Goal: Transaction & Acquisition: Subscribe to service/newsletter

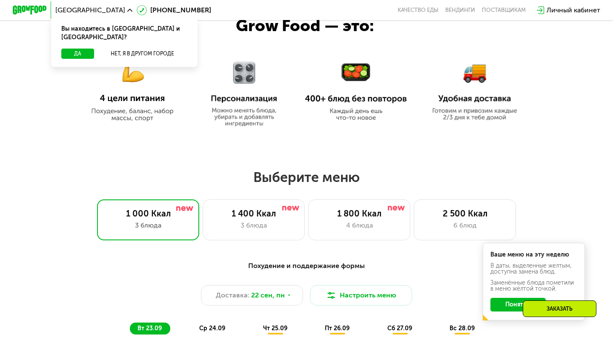
scroll to position [435, 0]
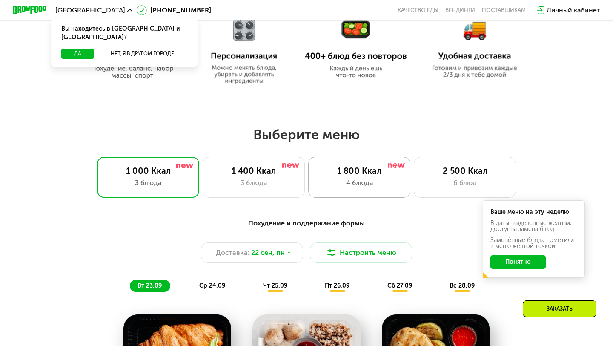
click at [362, 189] on div "1 800 Ккал 4 блюда" at bounding box center [359, 177] width 102 height 41
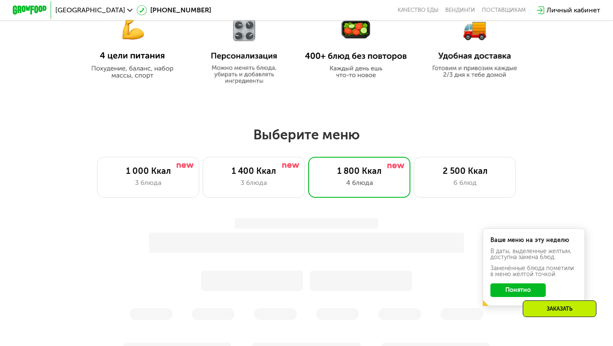
scroll to position [612, 0]
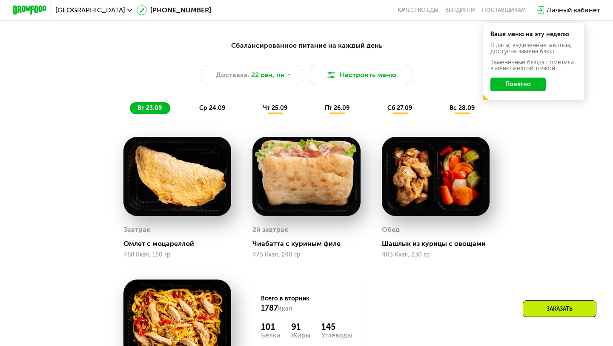
click at [511, 81] on button "Понятно" at bounding box center [517, 84] width 55 height 14
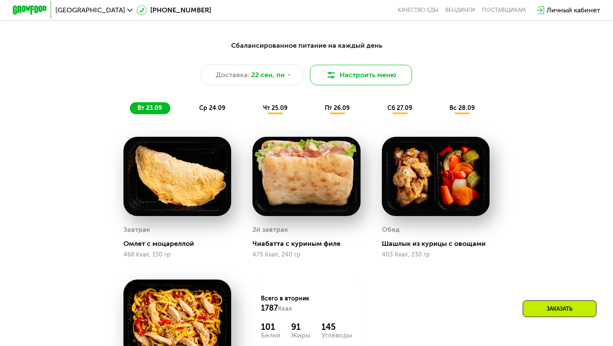
click at [360, 84] on button "Настроить меню" at bounding box center [361, 75] width 102 height 20
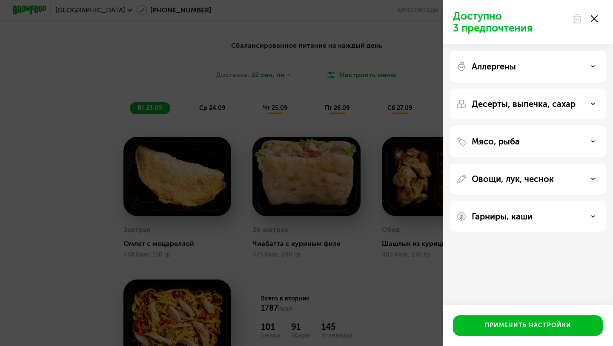
click at [570, 68] on div "Аллергены" at bounding box center [527, 66] width 143 height 10
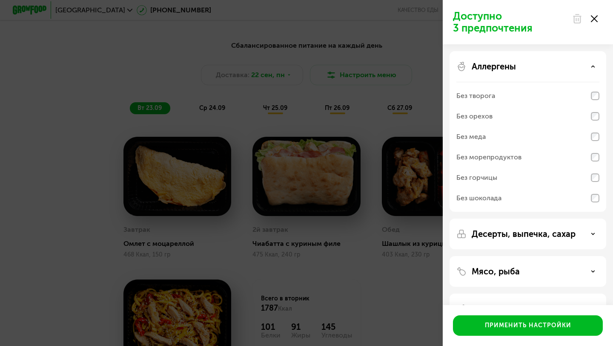
click at [566, 69] on div "Аллергены" at bounding box center [527, 66] width 143 height 10
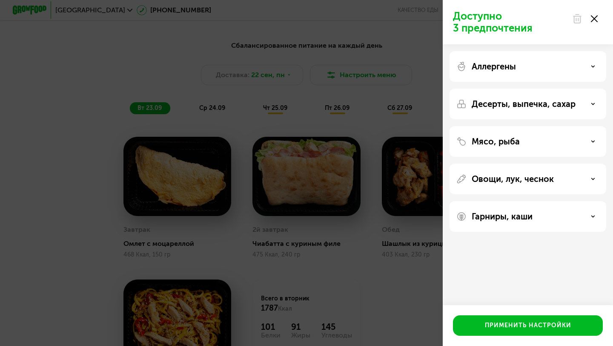
click at [554, 98] on div "Десерты, выпечка, сахар" at bounding box center [527, 104] width 157 height 31
click at [589, 108] on div "Десерты, выпечка, сахар" at bounding box center [527, 104] width 143 height 10
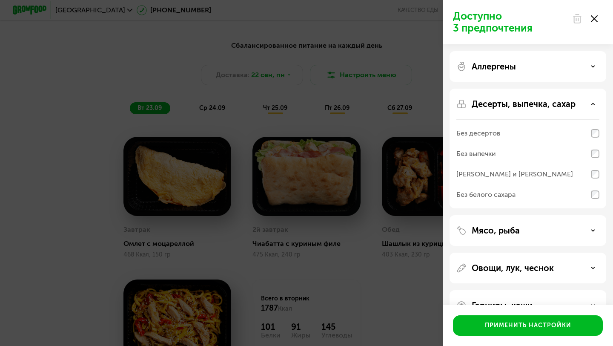
click at [582, 108] on div "Десерты, выпечка, сахар" at bounding box center [527, 104] width 143 height 10
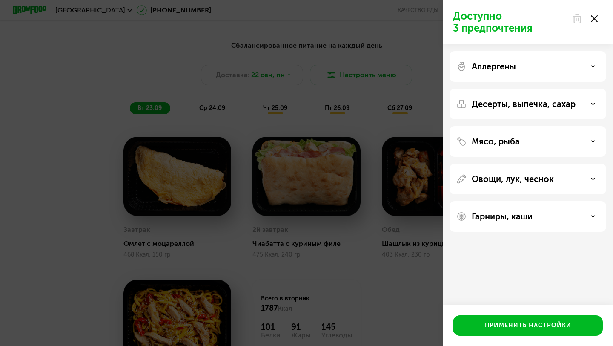
click at [580, 132] on div "Мясо, рыба" at bounding box center [527, 141] width 157 height 31
click at [581, 117] on div "Десерты, выпечка, сахар" at bounding box center [527, 104] width 157 height 31
click at [583, 111] on div "Десерты, выпечка, сахар" at bounding box center [527, 104] width 157 height 31
click at [586, 104] on div "Десерты, выпечка, сахар" at bounding box center [527, 104] width 143 height 10
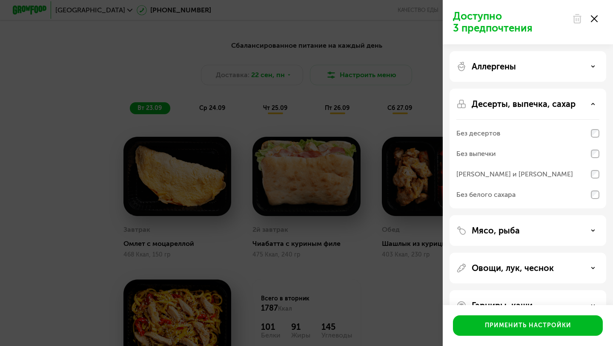
click at [586, 105] on div "Десерты, выпечка, сахар" at bounding box center [527, 104] width 143 height 10
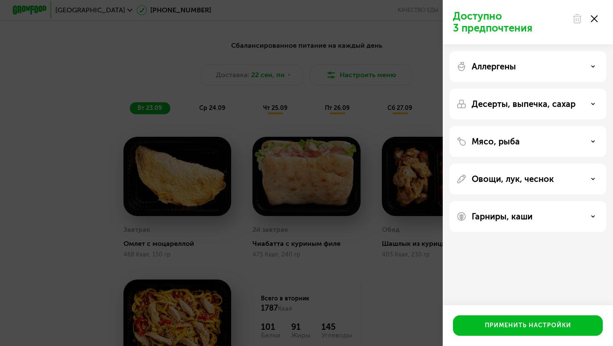
click at [586, 141] on div "Мясо, рыба" at bounding box center [527, 141] width 143 height 10
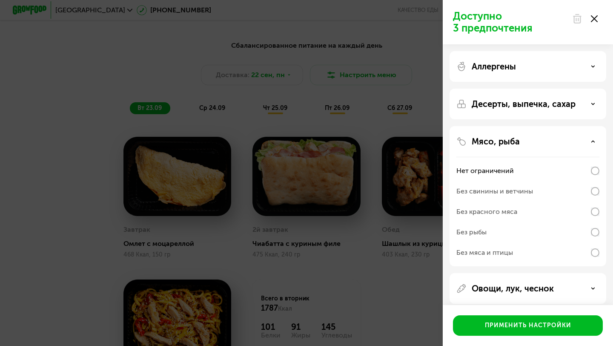
click at [585, 141] on div "Мясо, рыба" at bounding box center [527, 141] width 143 height 10
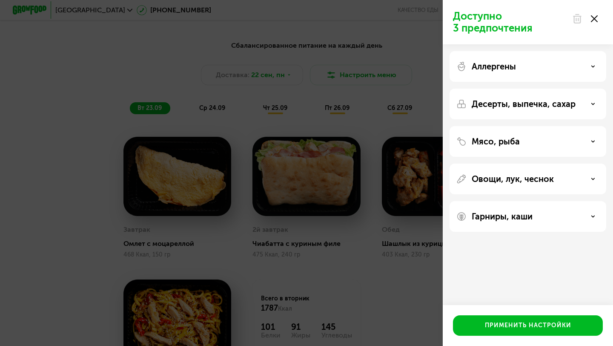
click at [563, 188] on div "Овощи, лук, чеснок" at bounding box center [527, 178] width 157 height 31
click at [565, 183] on div "Овощи, лук, чеснок" at bounding box center [527, 179] width 143 height 10
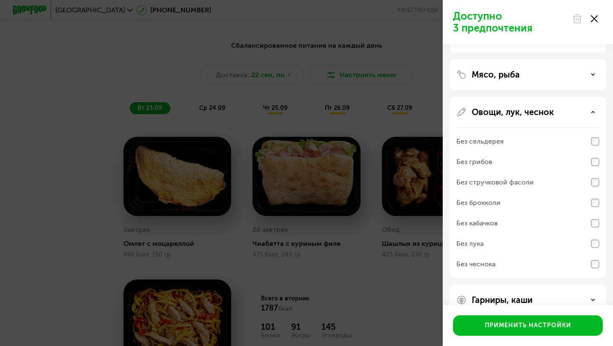
scroll to position [82, 0]
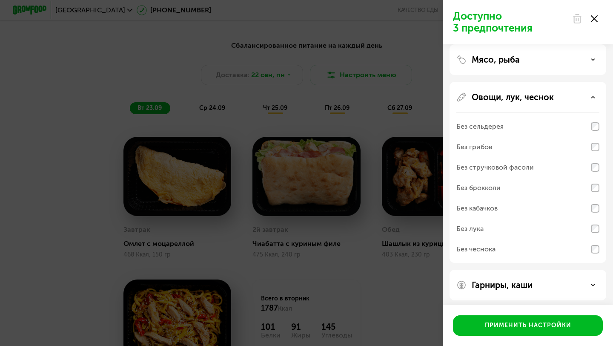
click at [561, 99] on div "Овощи, лук, чеснок" at bounding box center [527, 97] width 143 height 10
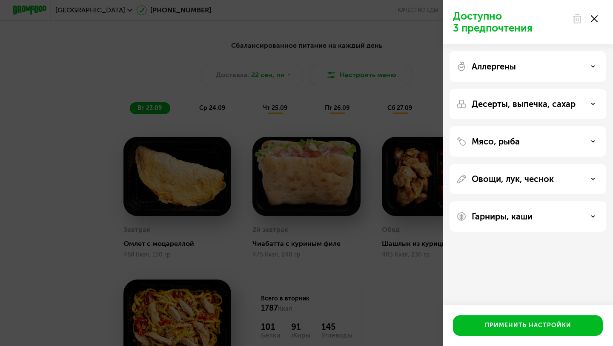
scroll to position [0, 0]
click at [536, 204] on div "Гарниры, каши" at bounding box center [527, 216] width 157 height 31
click at [536, 215] on div "Гарниры, каши" at bounding box center [527, 216] width 143 height 10
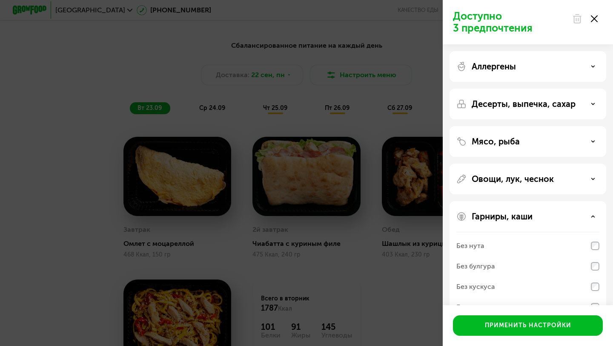
scroll to position [45, 0]
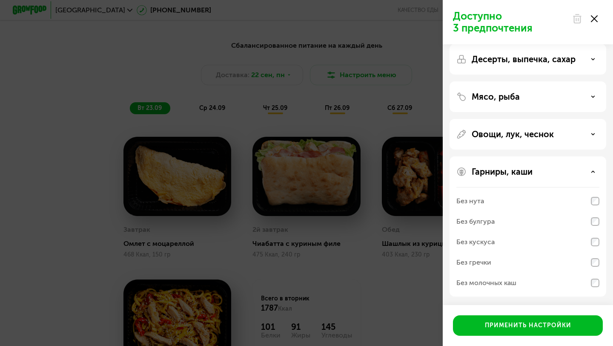
click at [597, 18] on icon at bounding box center [594, 18] width 7 height 7
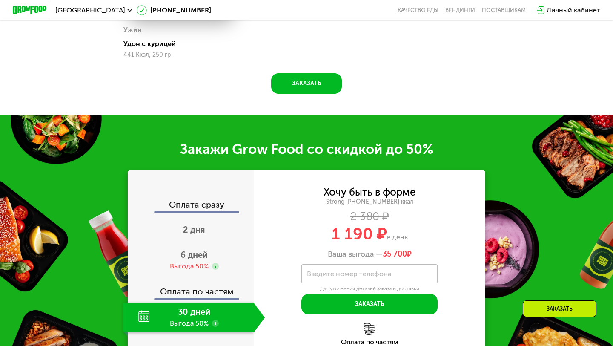
scroll to position [989, 0]
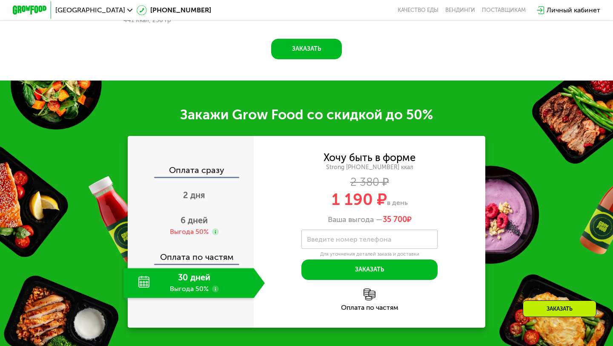
click at [216, 288] on use at bounding box center [215, 288] width 7 height 7
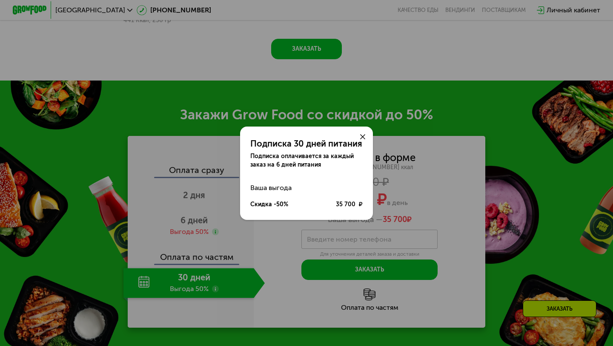
click at [216, 288] on div "Подписка 30 дней питания Подписка оплачивается за каждый заказ на 6 дней питани…" at bounding box center [306, 173] width 613 height 346
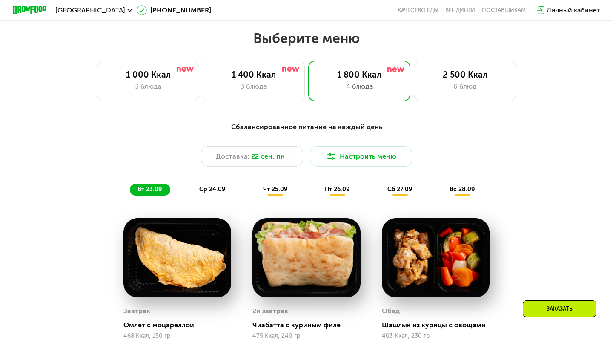
scroll to position [529, 0]
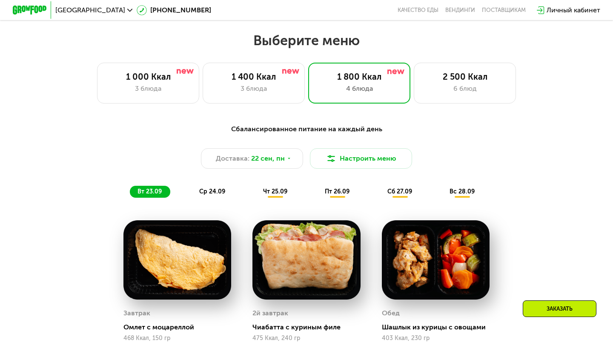
click at [224, 192] on span "ср 24.09" at bounding box center [212, 191] width 26 height 7
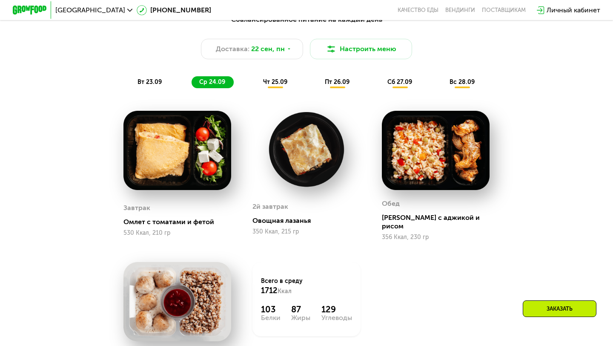
scroll to position [635, 0]
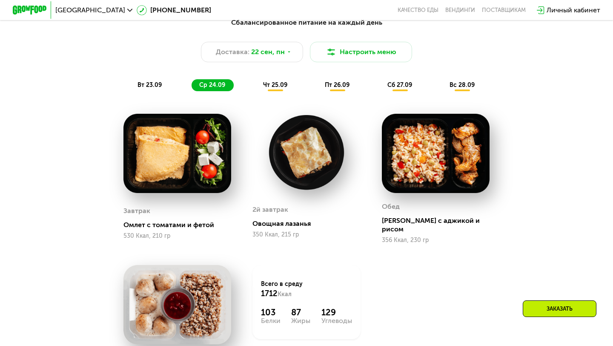
click at [279, 86] on span "чт 25.09" at bounding box center [275, 84] width 24 height 7
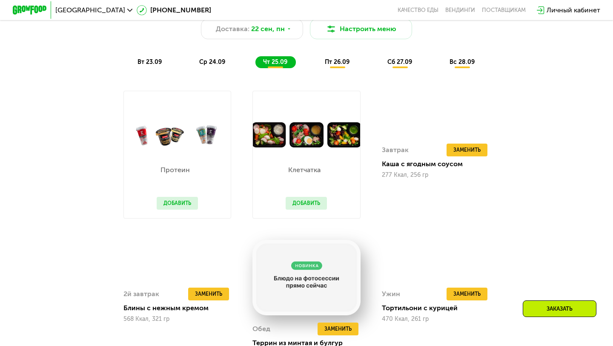
scroll to position [657, 0]
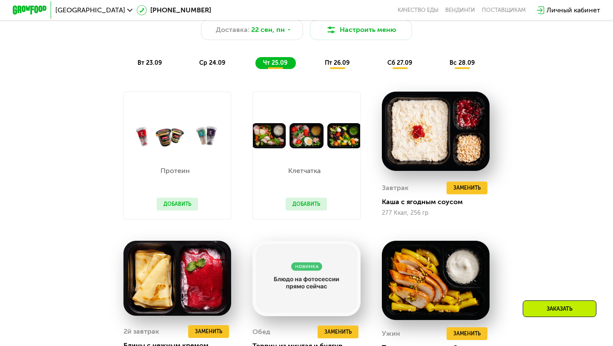
click at [189, 200] on button "Добавить" at bounding box center [177, 203] width 41 height 13
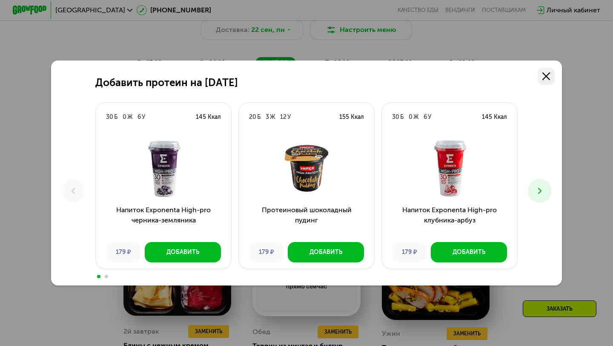
click at [545, 74] on icon at bounding box center [546, 76] width 8 height 8
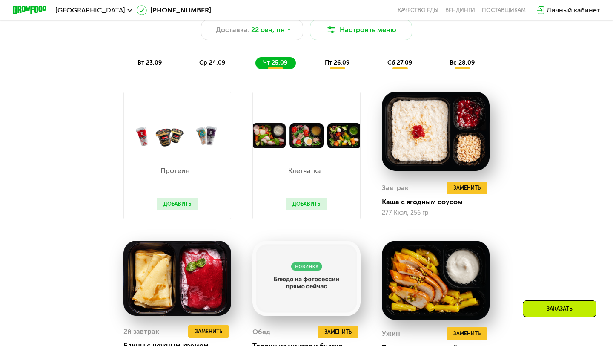
click at [315, 206] on button "Добавить" at bounding box center [306, 203] width 41 height 13
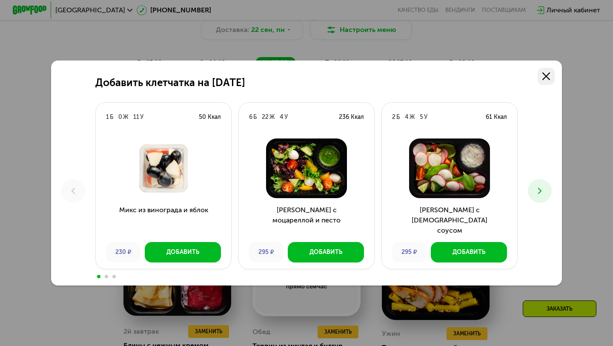
click at [547, 74] on use at bounding box center [546, 76] width 8 height 8
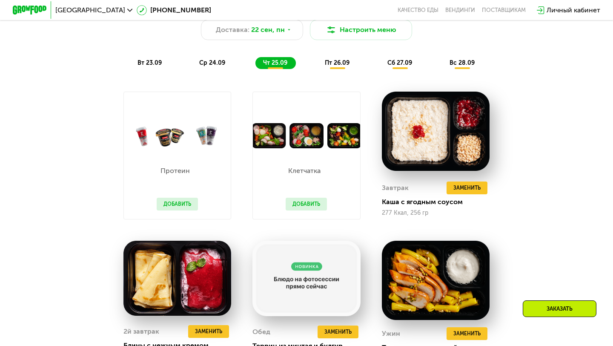
click at [332, 65] on span "пт 26.09" at bounding box center [337, 62] width 25 height 7
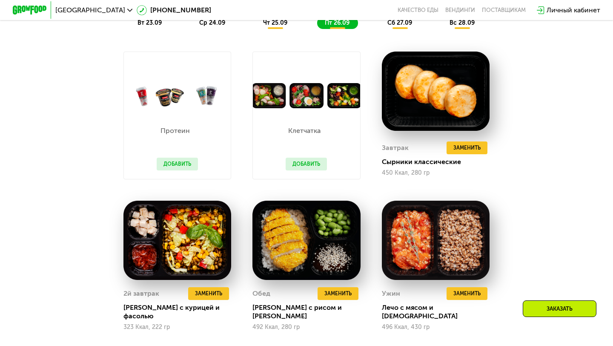
scroll to position [724, 0]
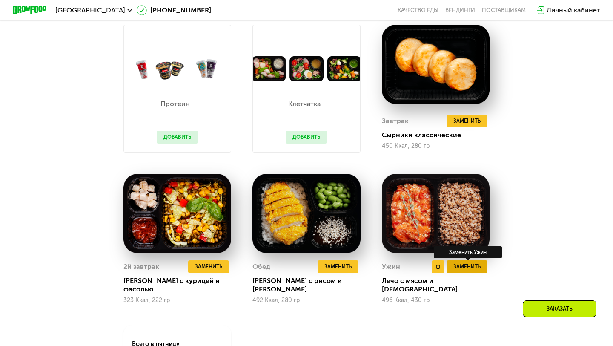
click at [473, 265] on span "Заменить" at bounding box center [466, 266] width 27 height 9
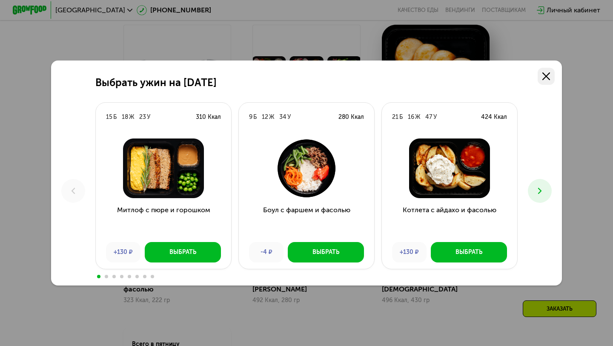
click at [544, 75] on use at bounding box center [546, 76] width 8 height 8
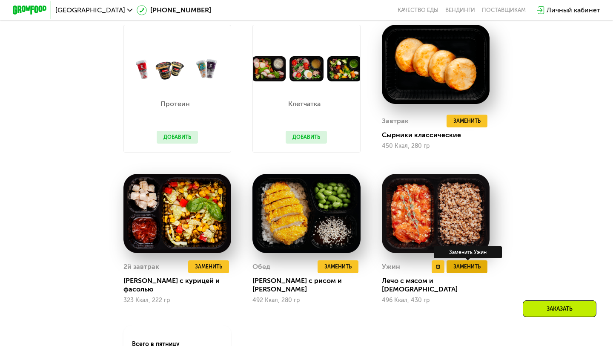
click at [455, 271] on button "Заменить" at bounding box center [466, 266] width 41 height 13
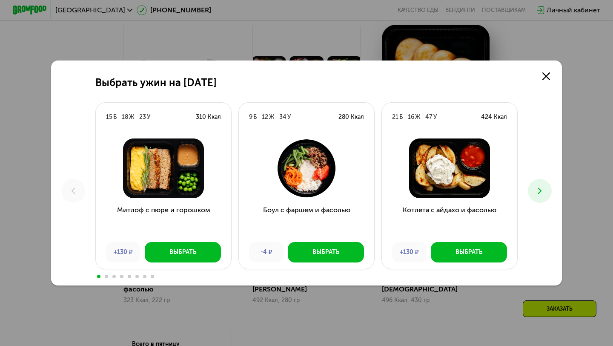
click at [539, 197] on button at bounding box center [540, 191] width 24 height 24
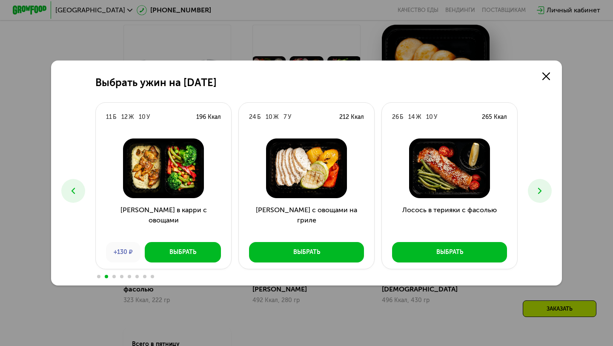
click at [539, 197] on button at bounding box center [540, 191] width 24 height 24
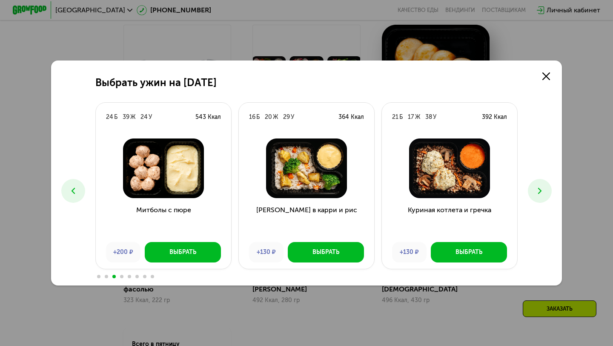
click at [539, 197] on button at bounding box center [540, 191] width 24 height 24
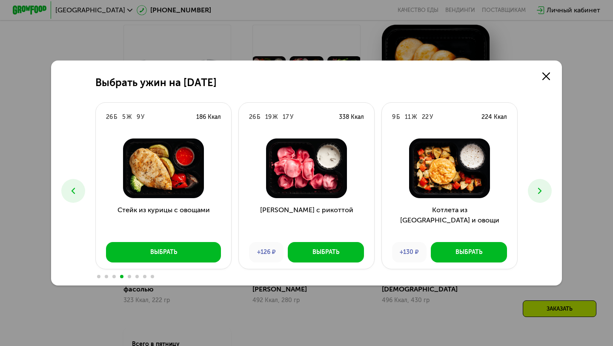
click at [539, 197] on button at bounding box center [540, 191] width 24 height 24
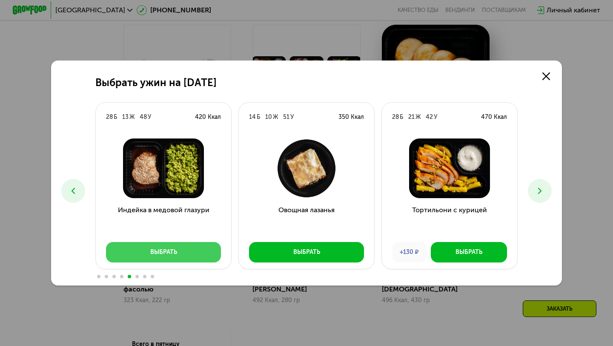
click at [162, 248] on div "Выбрать" at bounding box center [163, 252] width 27 height 9
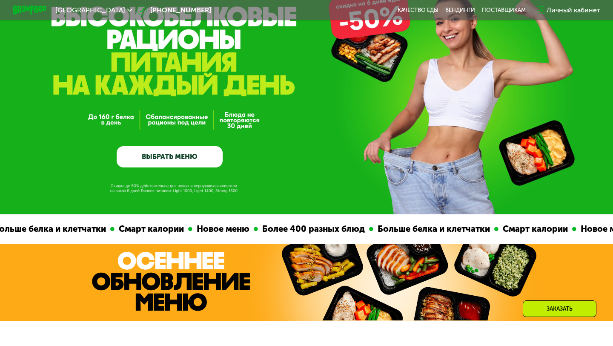
scroll to position [0, 0]
